Goal: Navigation & Orientation: Find specific page/section

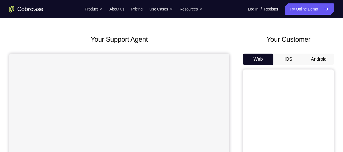
scroll to position [22, 0]
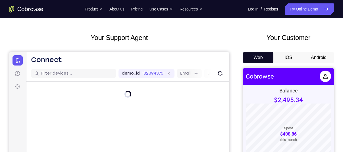
click at [317, 58] on button "Android" at bounding box center [319, 57] width 30 height 11
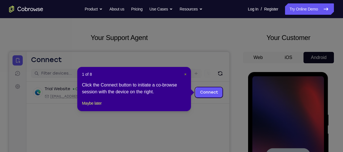
scroll to position [0, 0]
click at [185, 74] on span "×" at bounding box center [185, 74] width 2 height 5
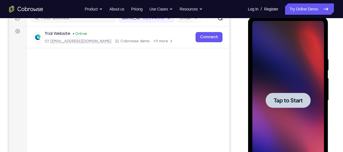
scroll to position [83, 0]
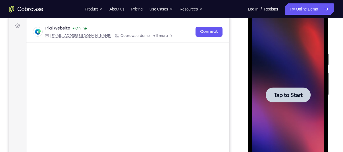
click at [269, 62] on div at bounding box center [288, 95] width 72 height 159
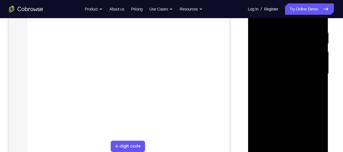
scroll to position [105, 0]
click at [287, 149] on div at bounding box center [288, 72] width 72 height 159
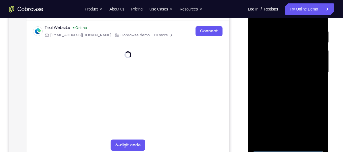
click at [315, 124] on div at bounding box center [288, 72] width 72 height 159
click at [268, 19] on div at bounding box center [288, 72] width 72 height 159
click at [312, 69] on div at bounding box center [288, 72] width 72 height 159
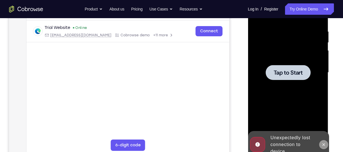
click at [322, 143] on icon at bounding box center [323, 145] width 5 height 5
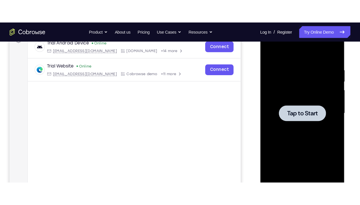
scroll to position [96, 0]
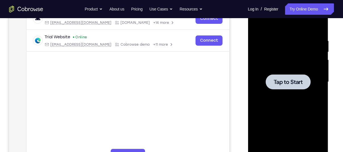
click at [290, 108] on div at bounding box center [288, 82] width 72 height 159
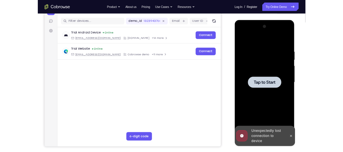
scroll to position [68, 0]
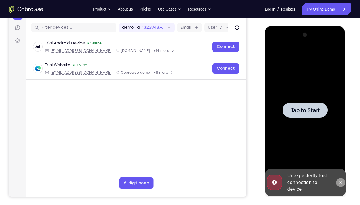
click at [340, 152] on icon at bounding box center [340, 182] width 3 height 3
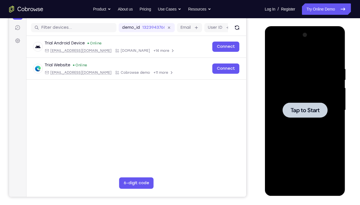
click at [299, 142] on div at bounding box center [305, 109] width 72 height 159
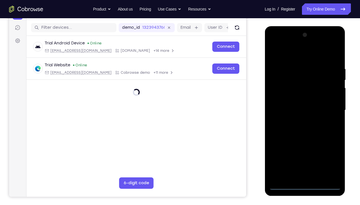
click at [305, 152] on div at bounding box center [305, 109] width 72 height 159
click at [328, 152] on div at bounding box center [305, 109] width 72 height 159
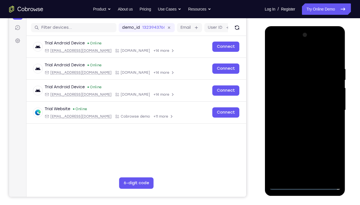
click at [280, 53] on div at bounding box center [305, 109] width 72 height 159
click at [328, 105] on div at bounding box center [305, 109] width 72 height 159
click at [297, 120] on div at bounding box center [305, 109] width 72 height 159
click at [291, 104] on div at bounding box center [305, 109] width 72 height 159
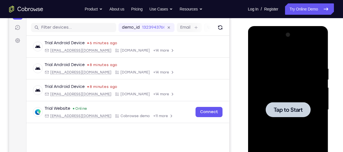
click at [286, 85] on div at bounding box center [288, 109] width 72 height 159
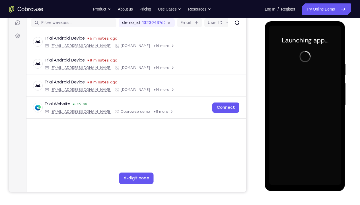
scroll to position [69, 0]
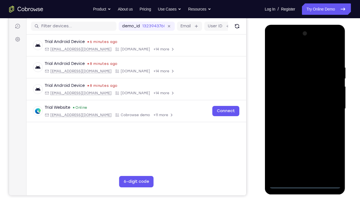
click at [305, 152] on div at bounding box center [305, 108] width 72 height 159
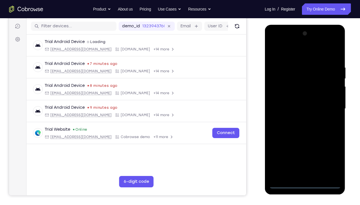
click at [331, 152] on div at bounding box center [305, 108] width 72 height 159
click at [288, 55] on div at bounding box center [305, 108] width 72 height 159
click at [328, 106] on div at bounding box center [305, 108] width 72 height 159
click at [298, 119] on div at bounding box center [305, 108] width 72 height 159
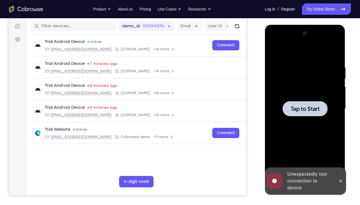
click at [297, 120] on div at bounding box center [305, 108] width 72 height 159
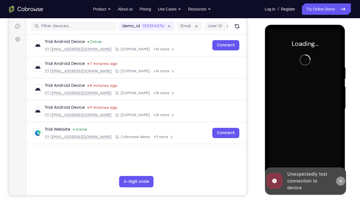
click at [340, 152] on icon at bounding box center [340, 180] width 3 height 3
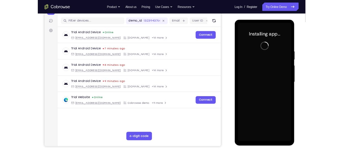
scroll to position [69, 0]
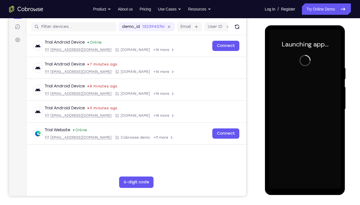
click at [304, 152] on div at bounding box center [305, 109] width 72 height 159
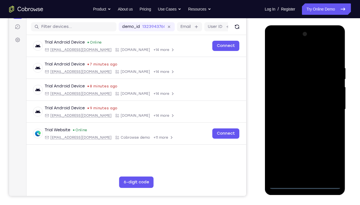
click at [304, 152] on div at bounding box center [305, 109] width 72 height 159
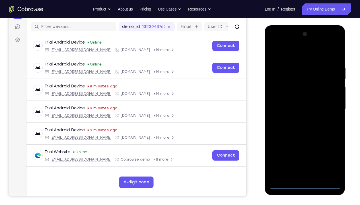
click at [299, 65] on div at bounding box center [305, 109] width 72 height 159
click at [333, 152] on div at bounding box center [305, 109] width 72 height 159
click at [293, 54] on div at bounding box center [305, 109] width 72 height 159
click at [329, 107] on div at bounding box center [305, 109] width 72 height 159
click at [297, 119] on div at bounding box center [305, 109] width 72 height 159
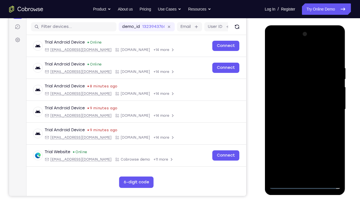
click at [295, 99] on div at bounding box center [305, 109] width 72 height 159
click at [293, 103] on div at bounding box center [305, 109] width 72 height 159
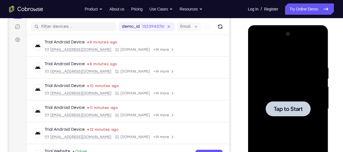
click at [278, 76] on div at bounding box center [288, 109] width 72 height 159
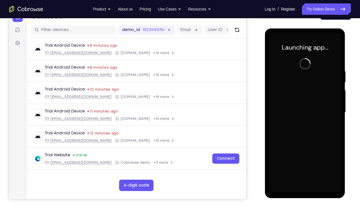
scroll to position [65, 0]
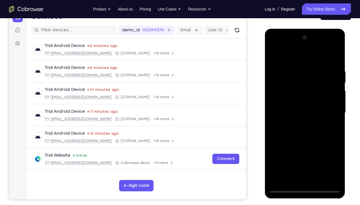
click at [306, 152] on div at bounding box center [305, 112] width 72 height 159
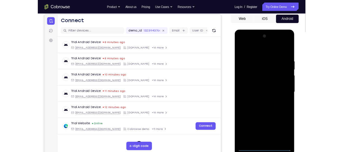
scroll to position [55, 0]
